Goal: Task Accomplishment & Management: Manage account settings

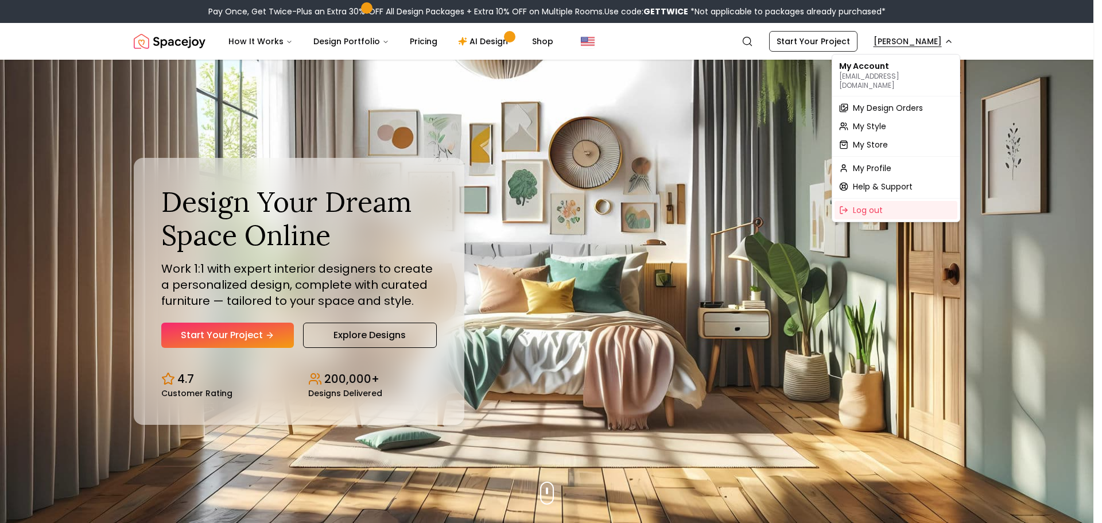
click at [905, 102] on span "My Design Orders" at bounding box center [888, 107] width 70 height 11
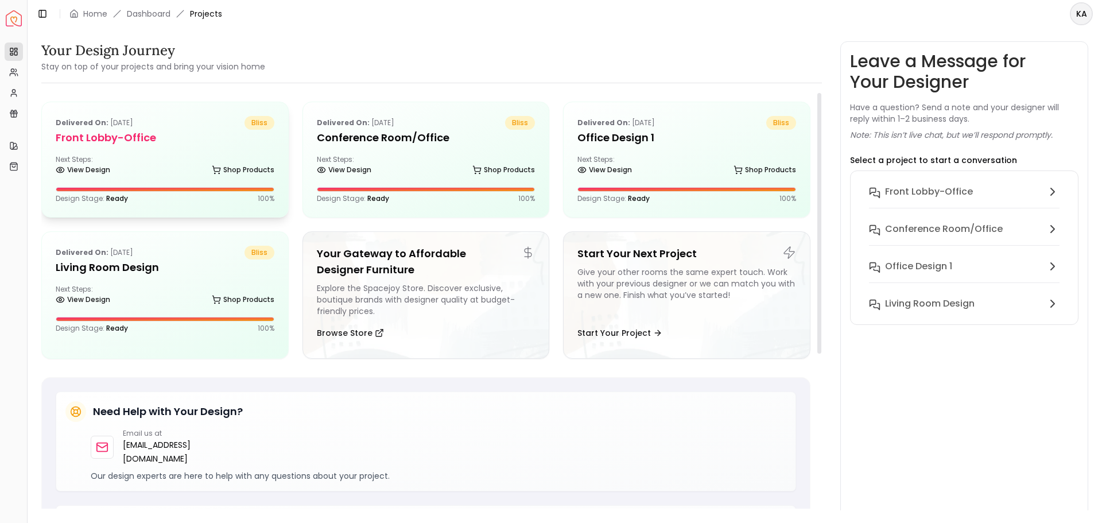
click at [149, 144] on h5 "Front Lobby-office" at bounding box center [165, 138] width 219 height 16
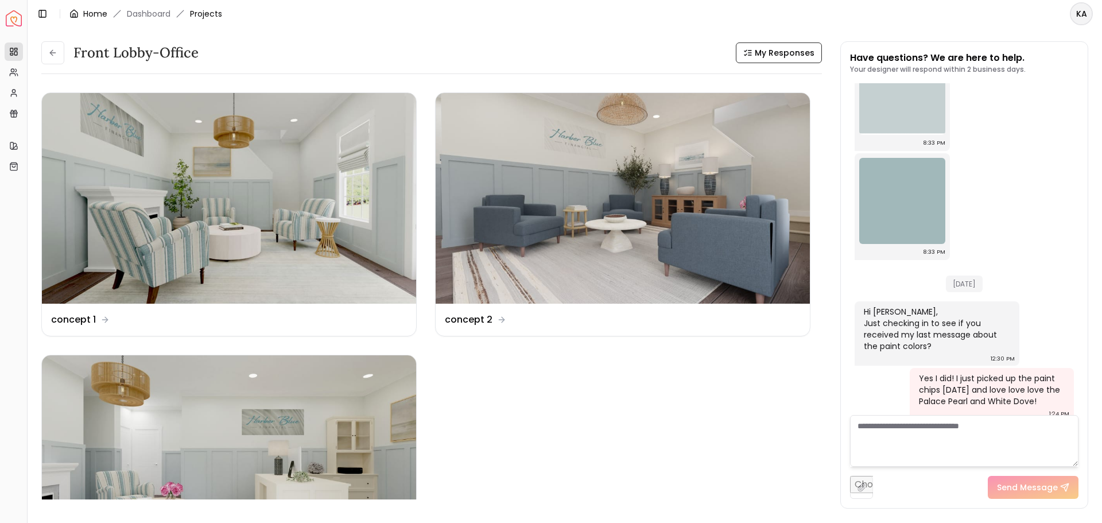
click at [94, 9] on link "Home" at bounding box center [95, 13] width 24 height 11
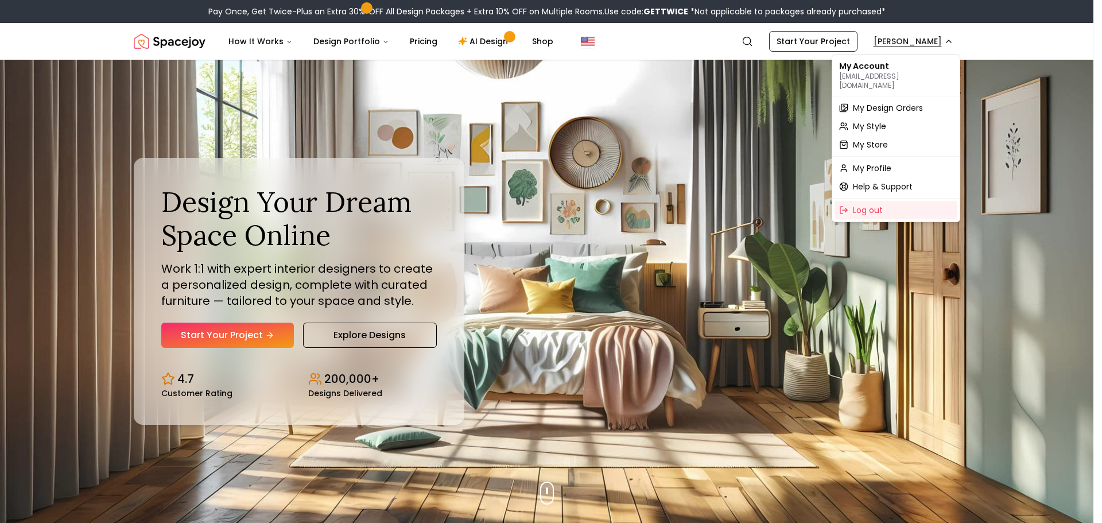
click at [885, 102] on span "My Design Orders" at bounding box center [888, 107] width 70 height 11
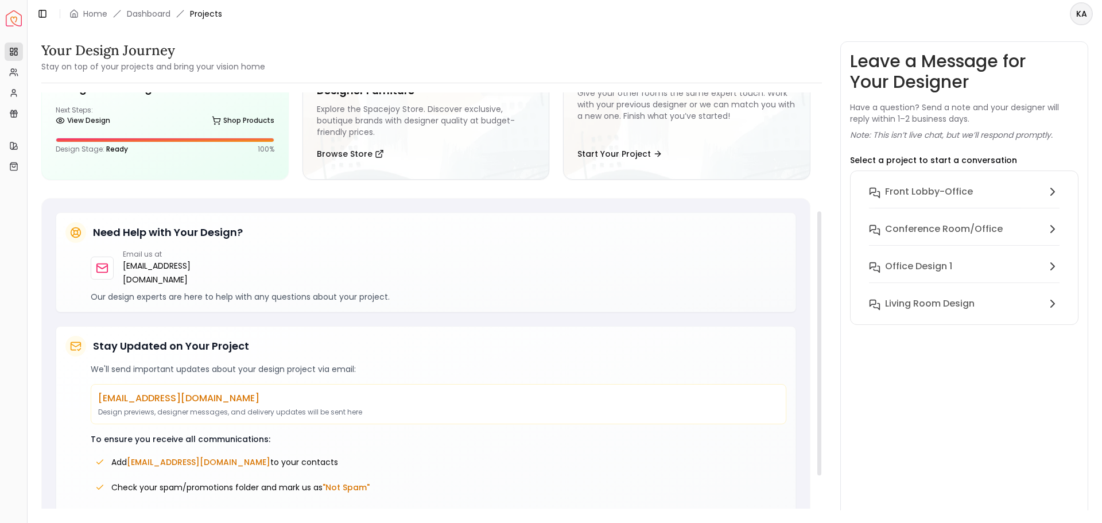
scroll to position [187, 0]
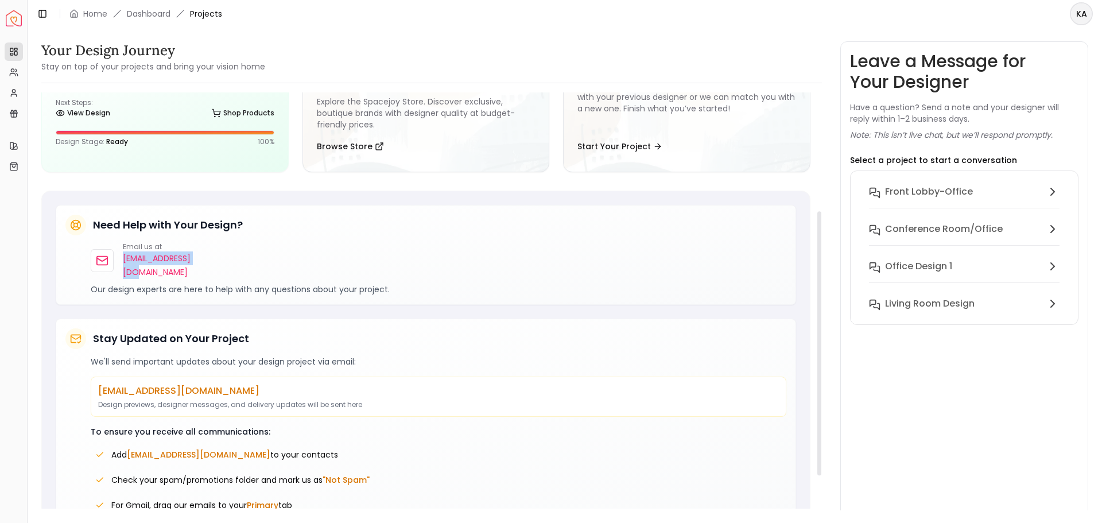
drag, startPoint x: 209, startPoint y: 256, endPoint x: 125, endPoint y: 257, distance: 84.4
click at [125, 257] on div "Email us at [EMAIL_ADDRESS][DOMAIN_NAME]" at bounding box center [171, 260] width 160 height 37
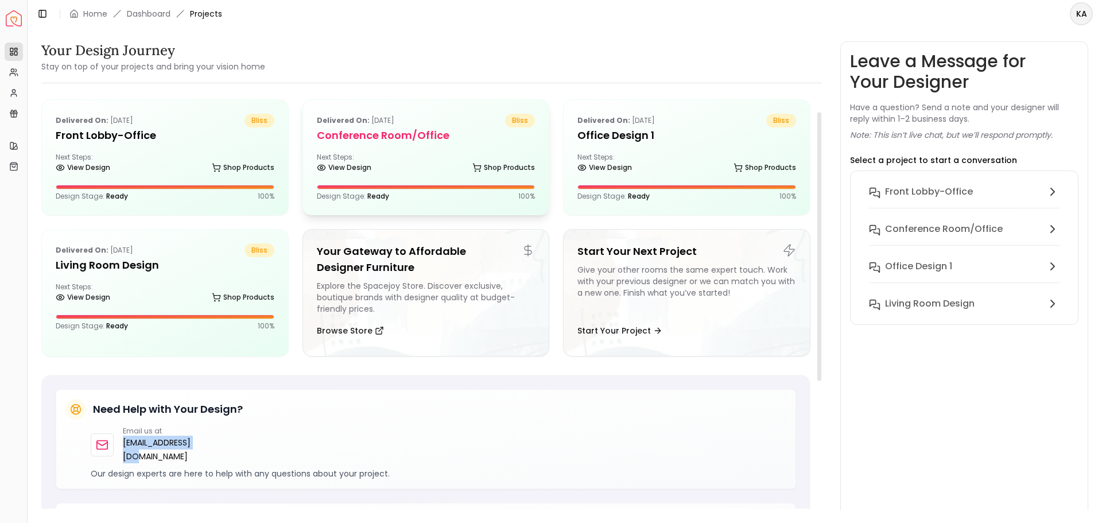
scroll to position [0, 0]
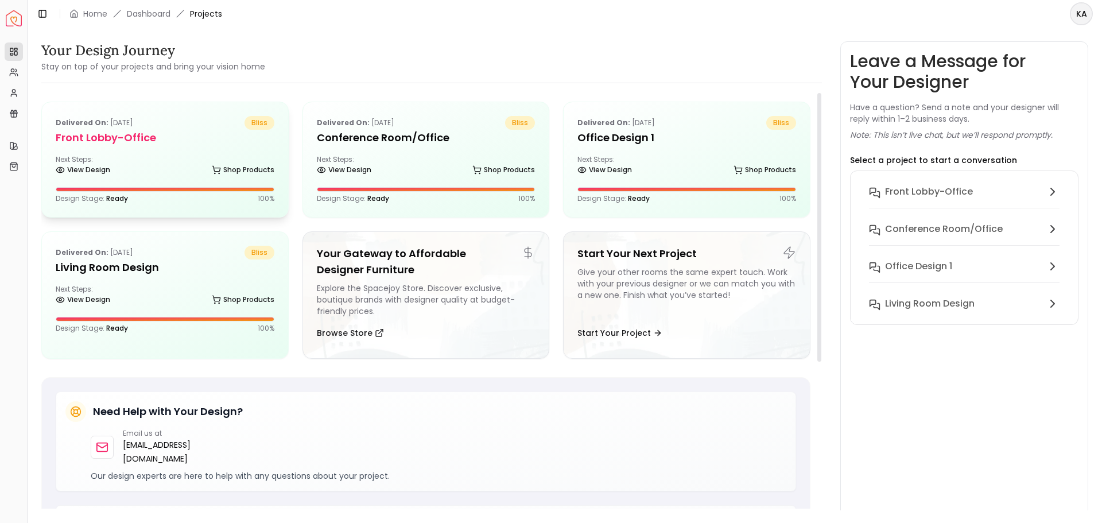
click at [164, 148] on div "Delivered on: [DATE] bliss Front Lobby-office Next Steps: View Design Shop Prod…" at bounding box center [165, 159] width 246 height 115
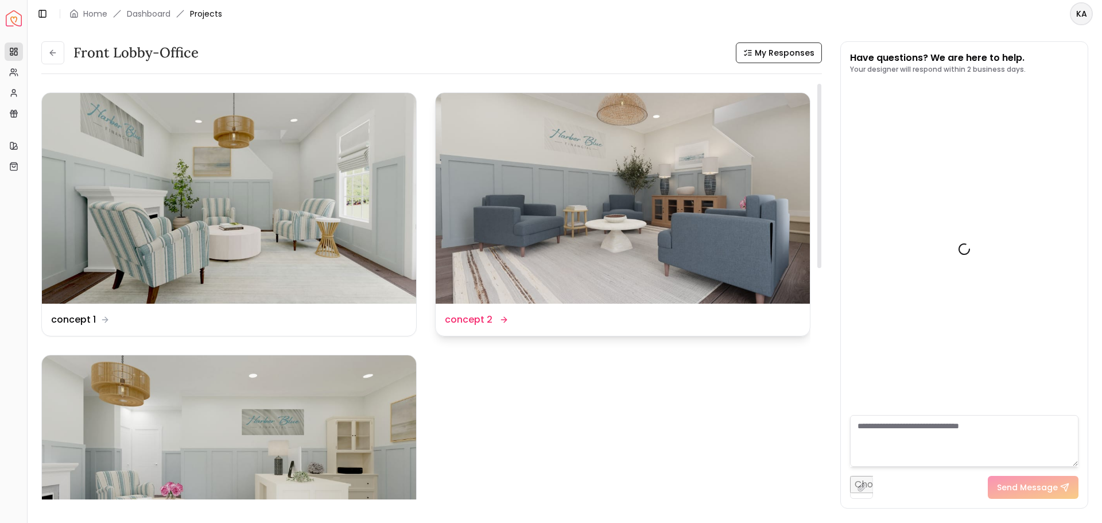
scroll to position [2178, 0]
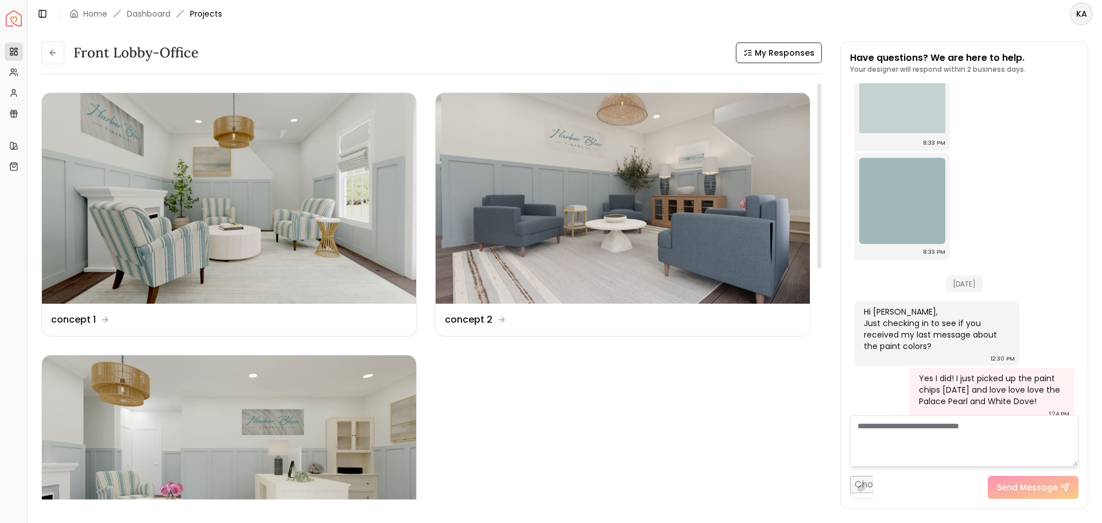
click at [322, 417] on img at bounding box center [229, 460] width 374 height 211
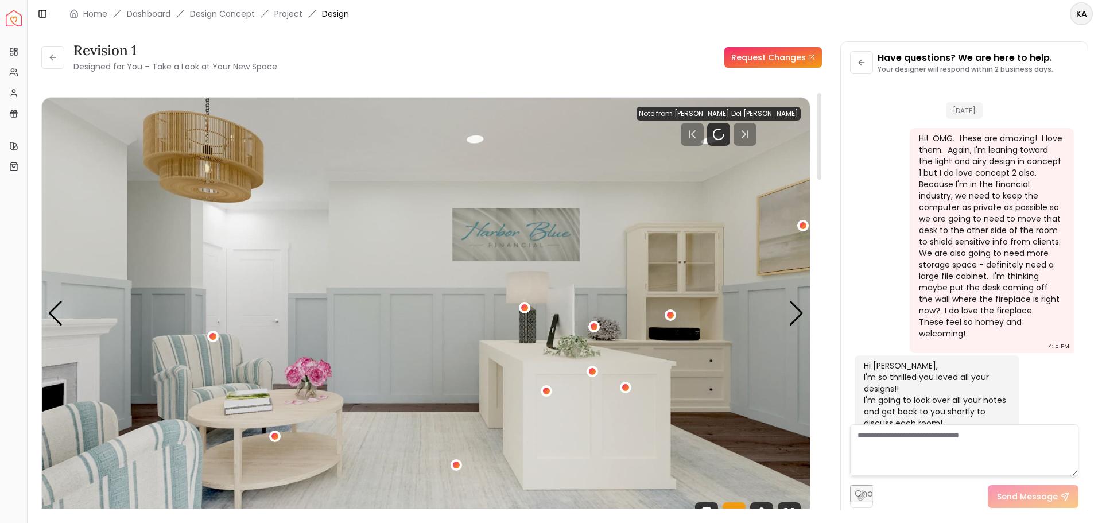
scroll to position [2169, 0]
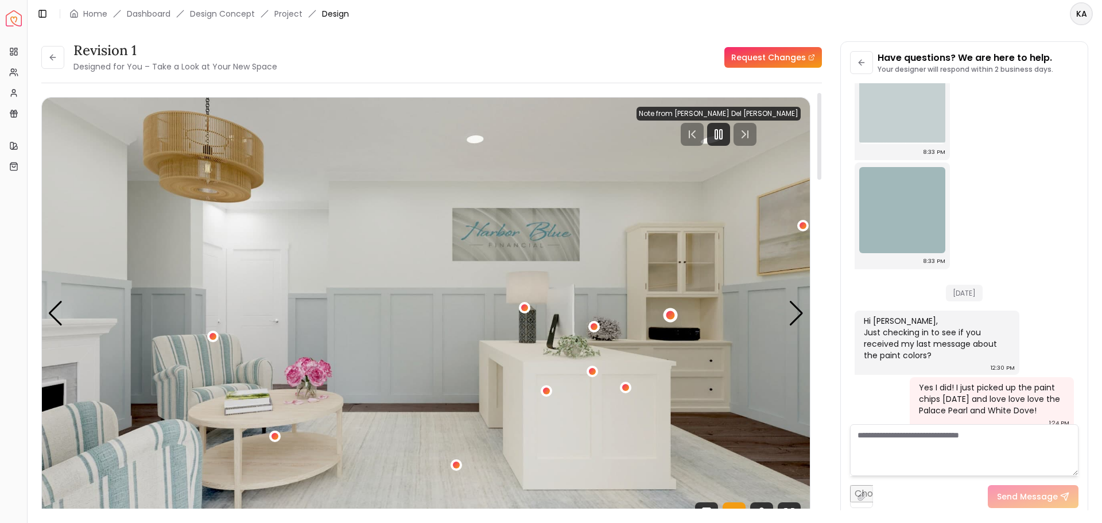
click at [674, 311] on div "1 / 5" at bounding box center [671, 315] width 14 height 14
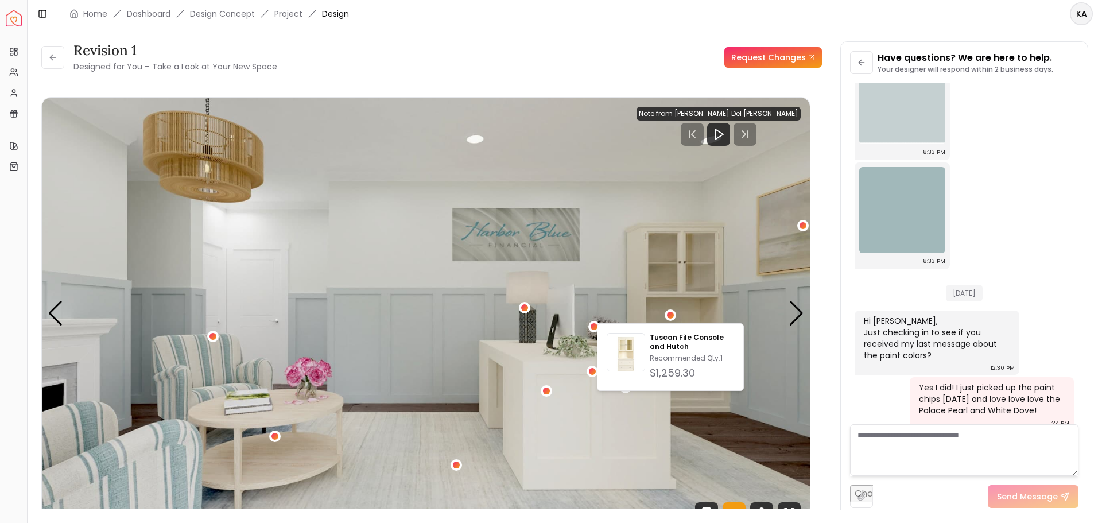
click at [764, 57] on link "Request Changes" at bounding box center [774, 57] width 98 height 21
